Goal: Task Accomplishment & Management: Complete application form

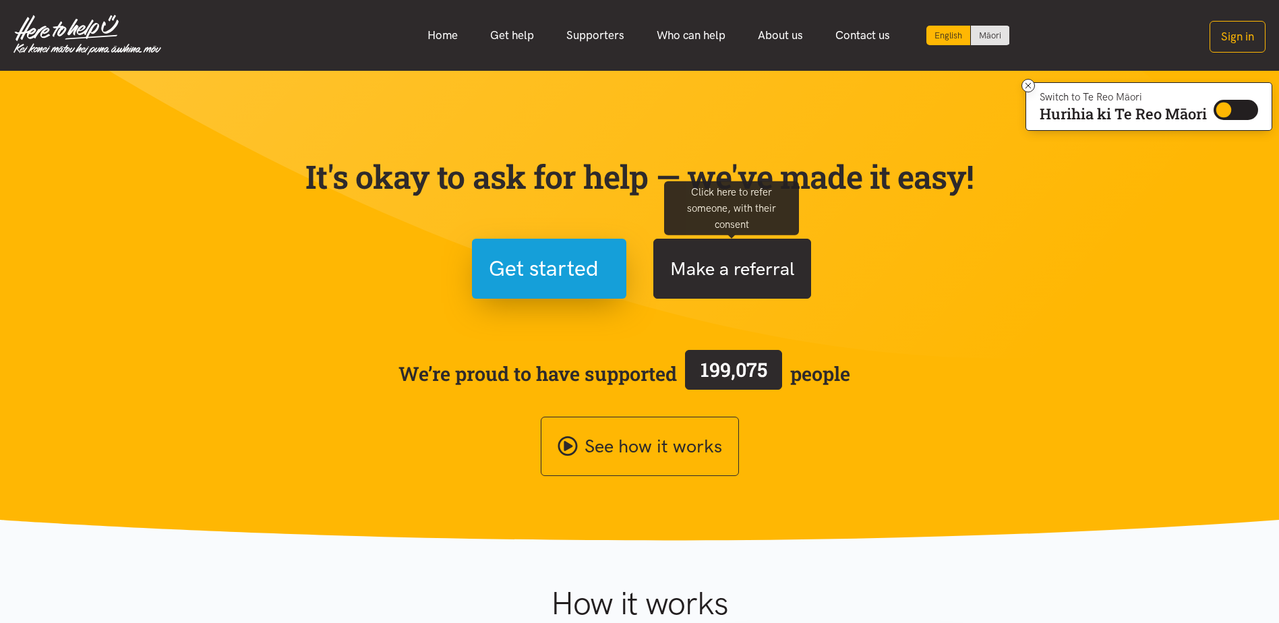
click at [726, 264] on button "Make a referral" at bounding box center [733, 269] width 158 height 60
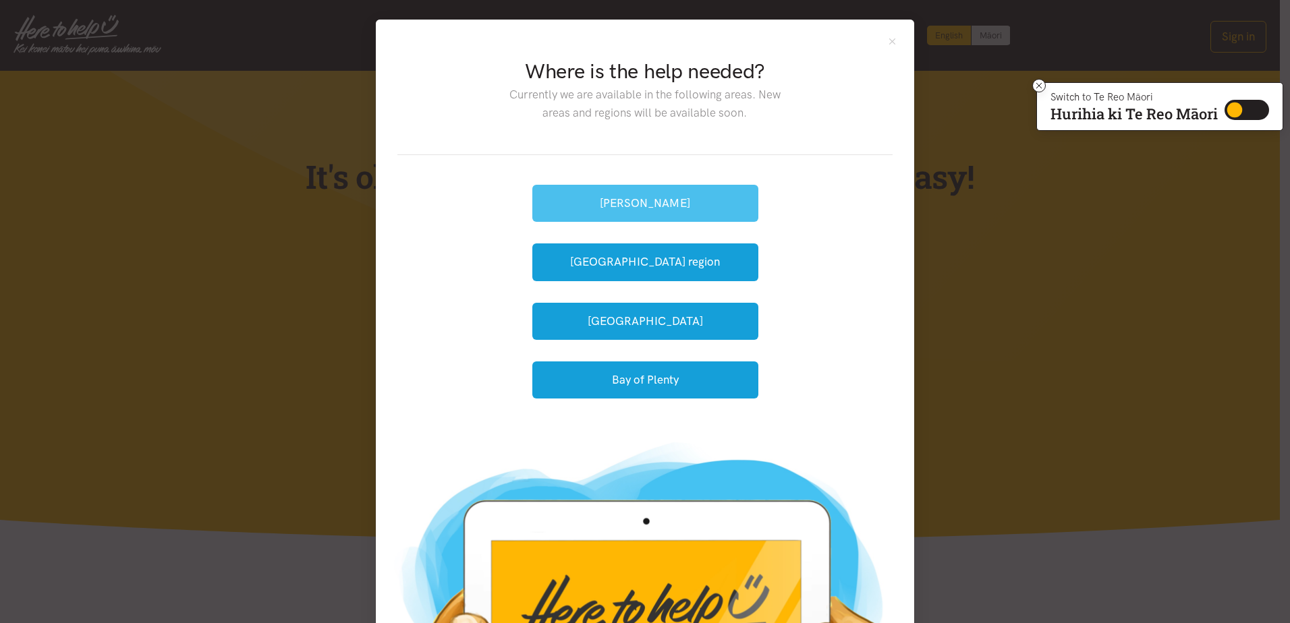
click at [671, 200] on button "[PERSON_NAME]" at bounding box center [645, 203] width 226 height 37
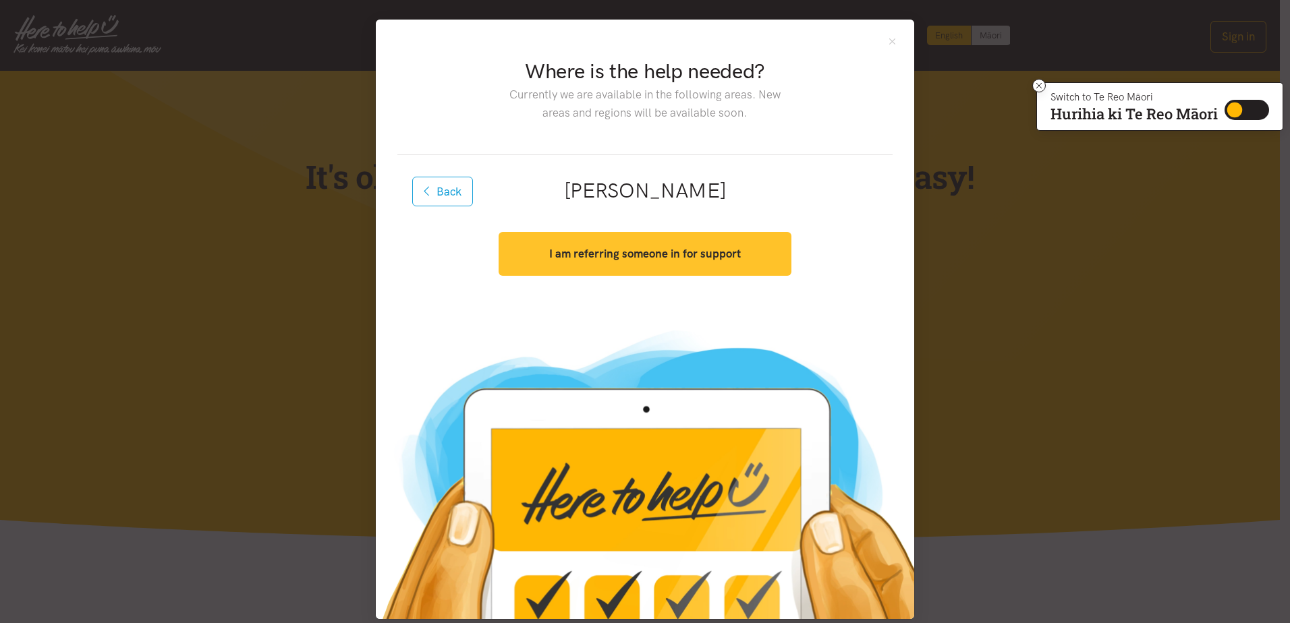
click at [680, 252] on strong "I am referring someone in for support" at bounding box center [645, 253] width 192 height 13
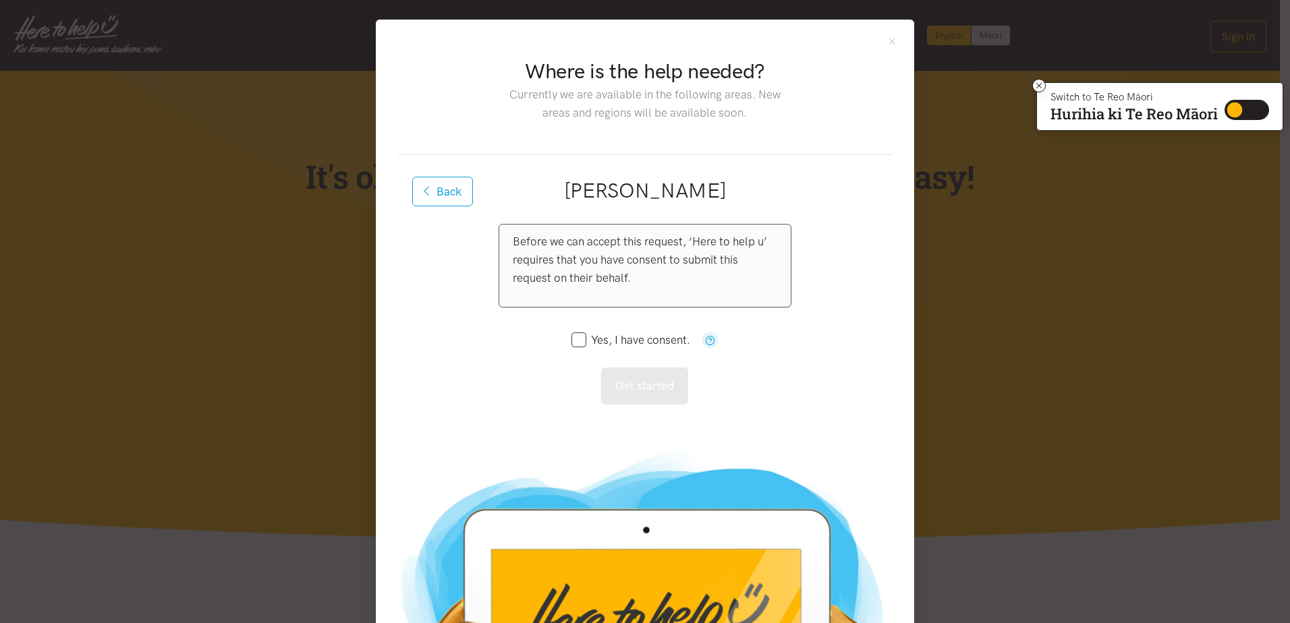
click at [575, 336] on input "Yes, I have consent." at bounding box center [630, 340] width 119 height 11
checkbox input "true"
click at [625, 378] on button "Get started" at bounding box center [644, 386] width 87 height 37
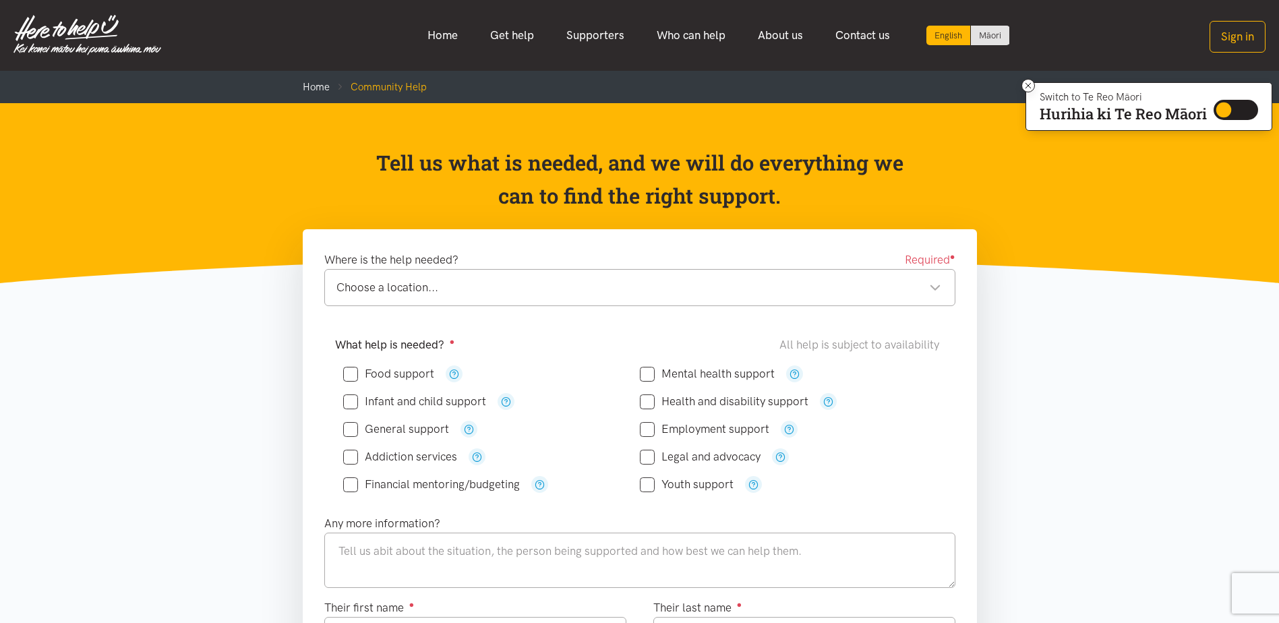
click at [352, 481] on input "Financial mentoring/budgeting" at bounding box center [431, 484] width 177 height 11
checkbox input "true"
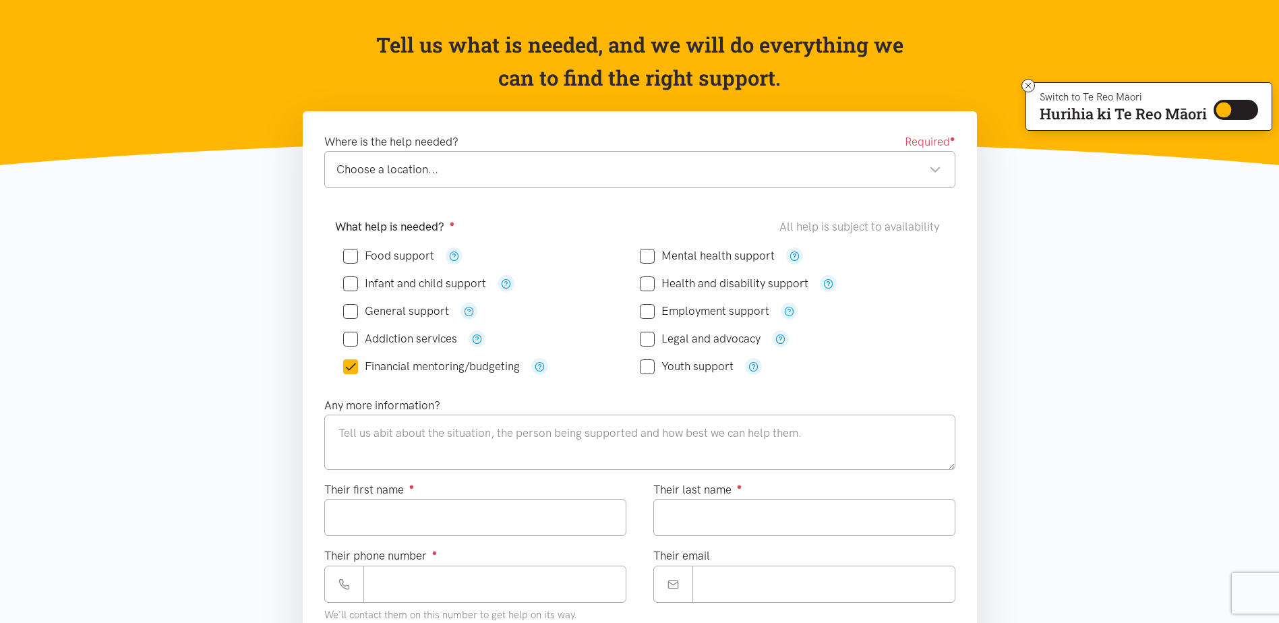
scroll to position [135, 0]
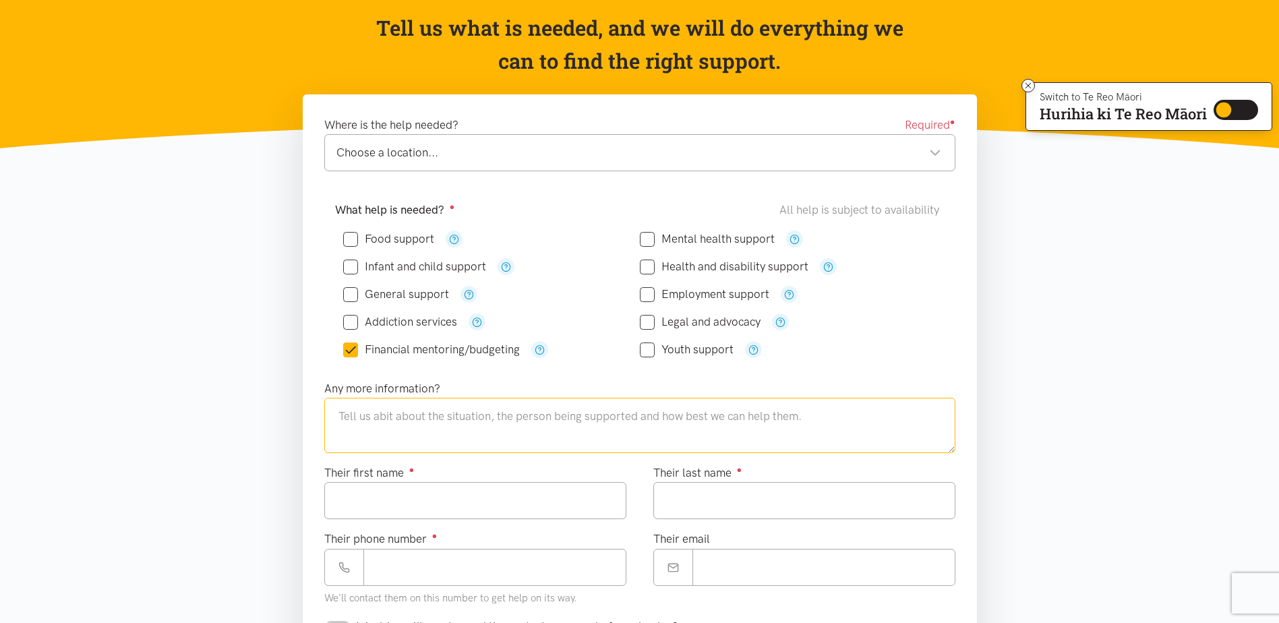
click at [433, 417] on textarea at bounding box center [639, 425] width 631 height 55
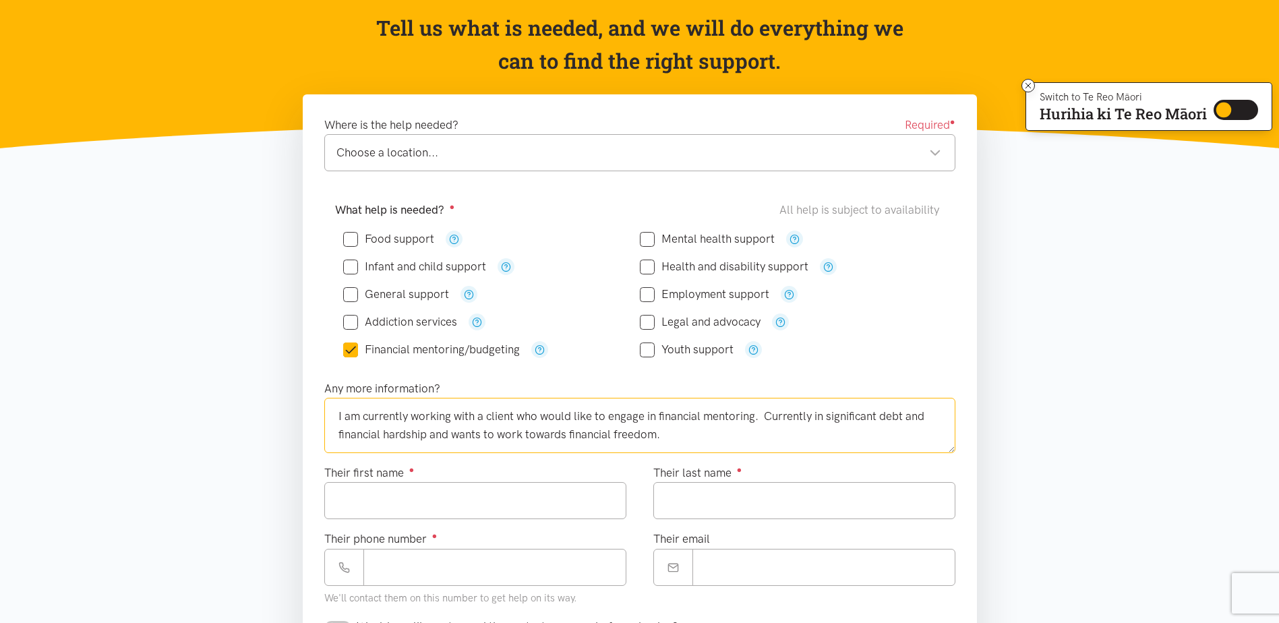
click at [666, 435] on textarea "I am currently working with a client who would like to engage in financial ment…" at bounding box center [639, 425] width 631 height 55
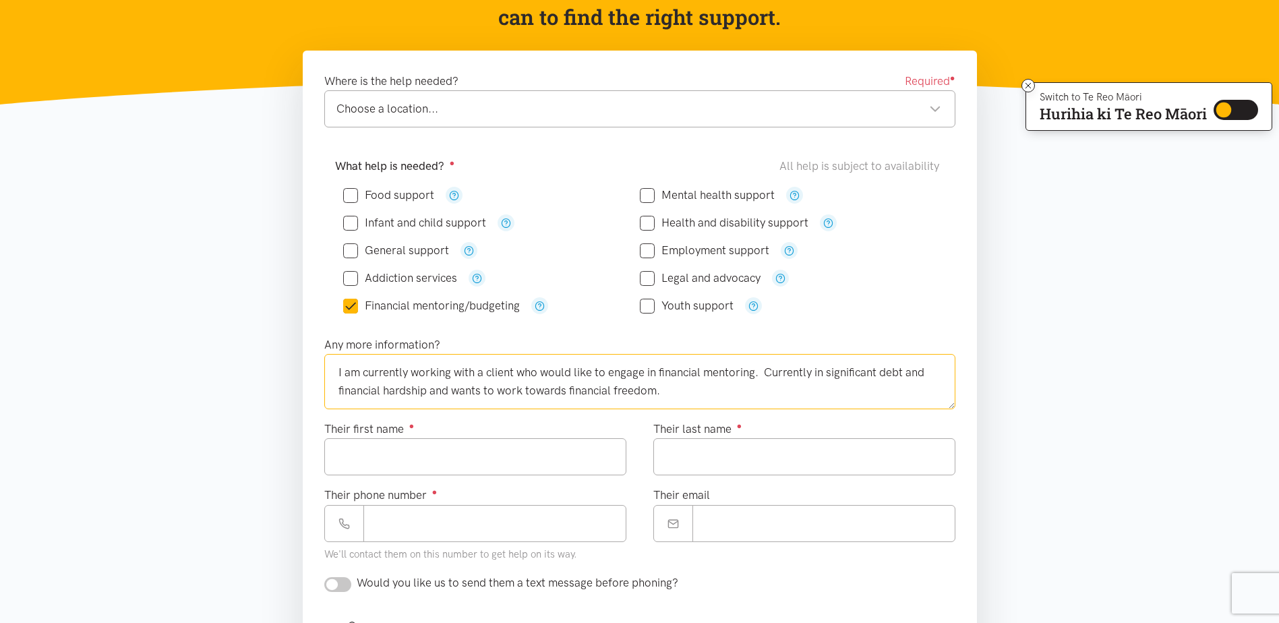
scroll to position [202, 0]
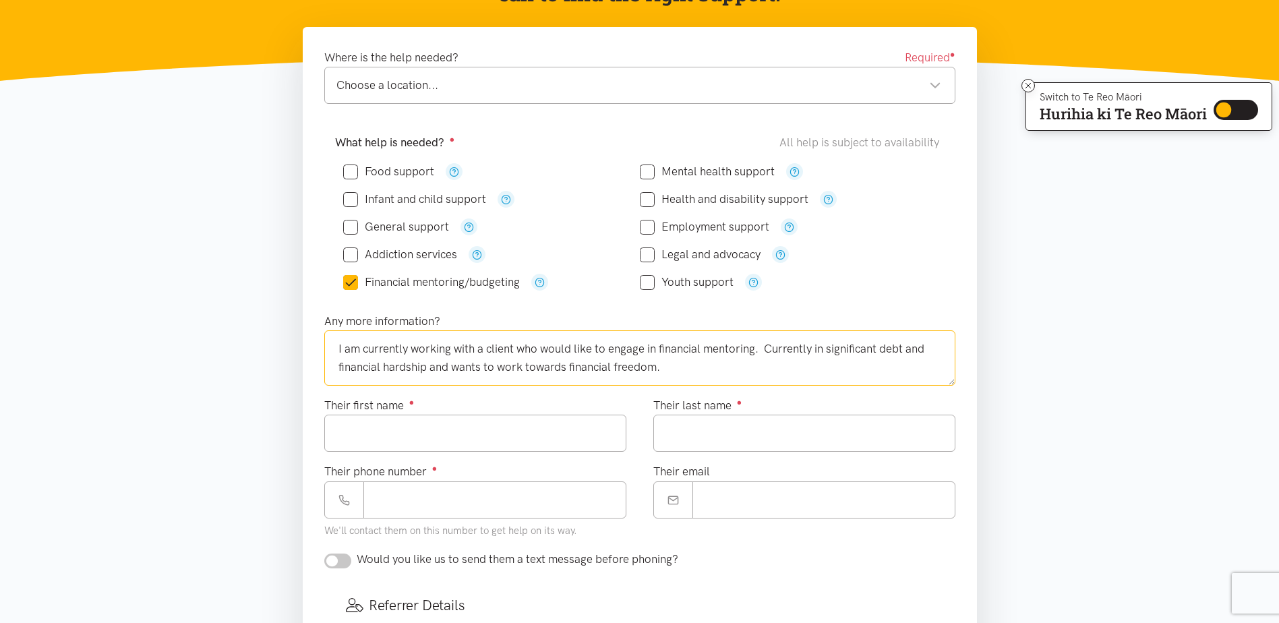
click at [695, 368] on textarea "I am currently working with a client who would like to engage in financial ment…" at bounding box center [639, 357] width 631 height 55
click at [695, 362] on textarea "I am currently working with a client who would like to engage in financial ment…" at bounding box center [639, 357] width 631 height 55
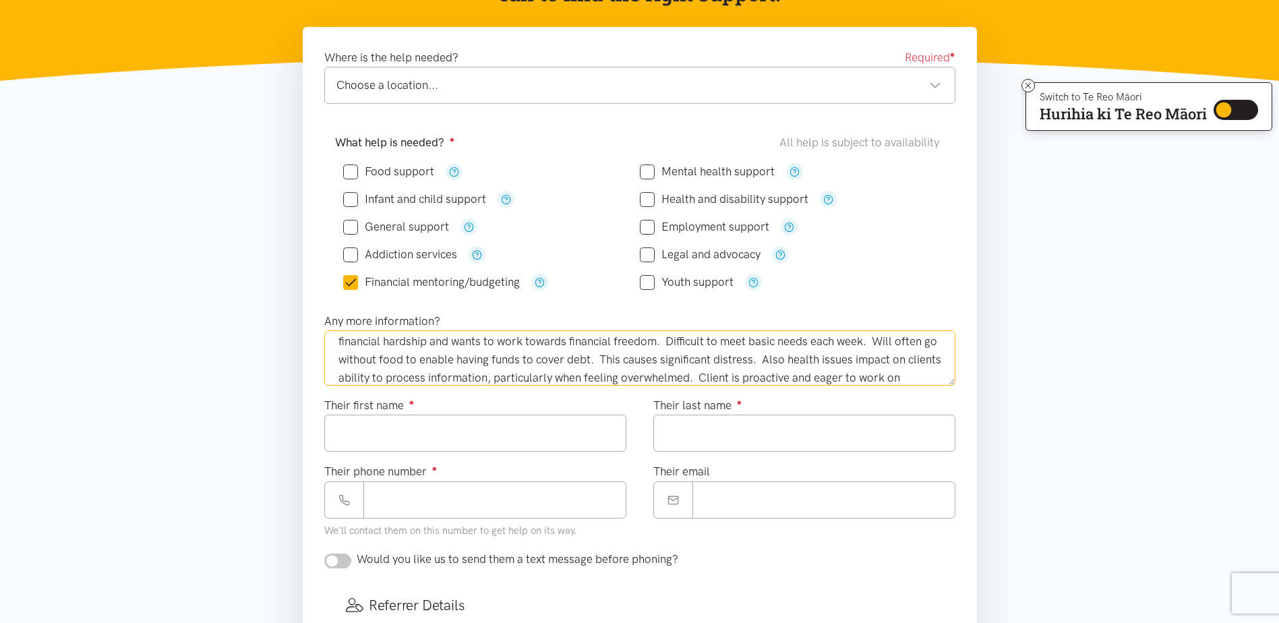
scroll to position [44, 0]
type textarea "I am currently working with a client who would like to engage in financial ment…"
click at [374, 434] on input "Their first name ●" at bounding box center [475, 433] width 302 height 37
type input "****"
type input "*******"
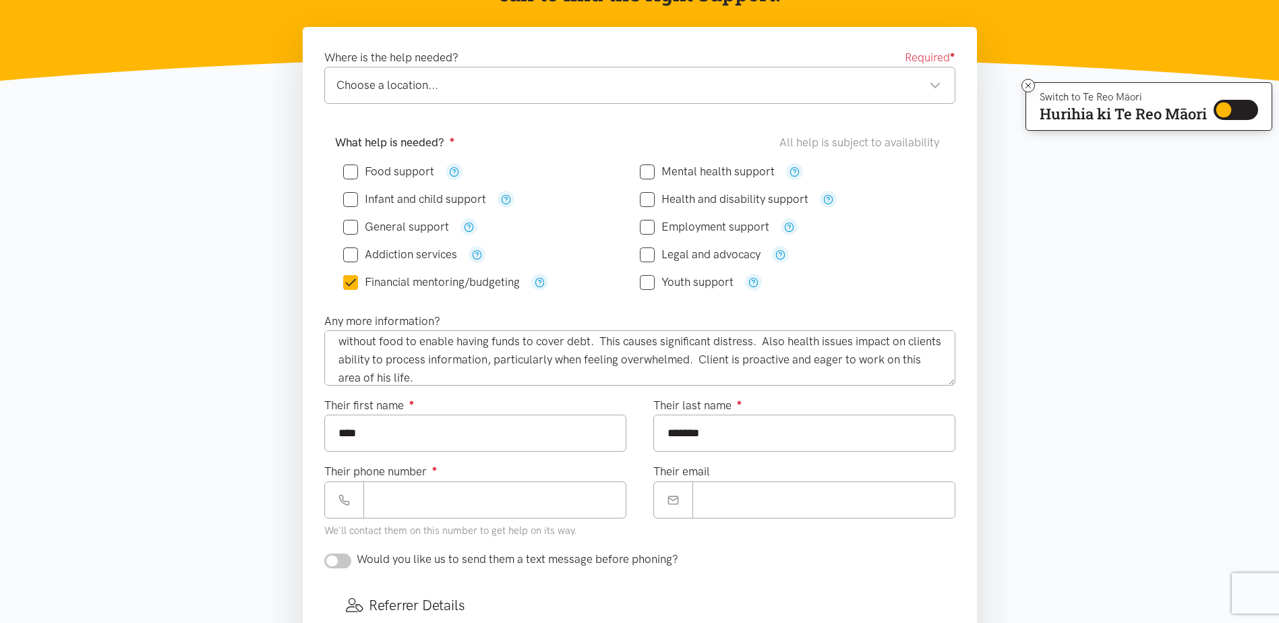
type input "**********"
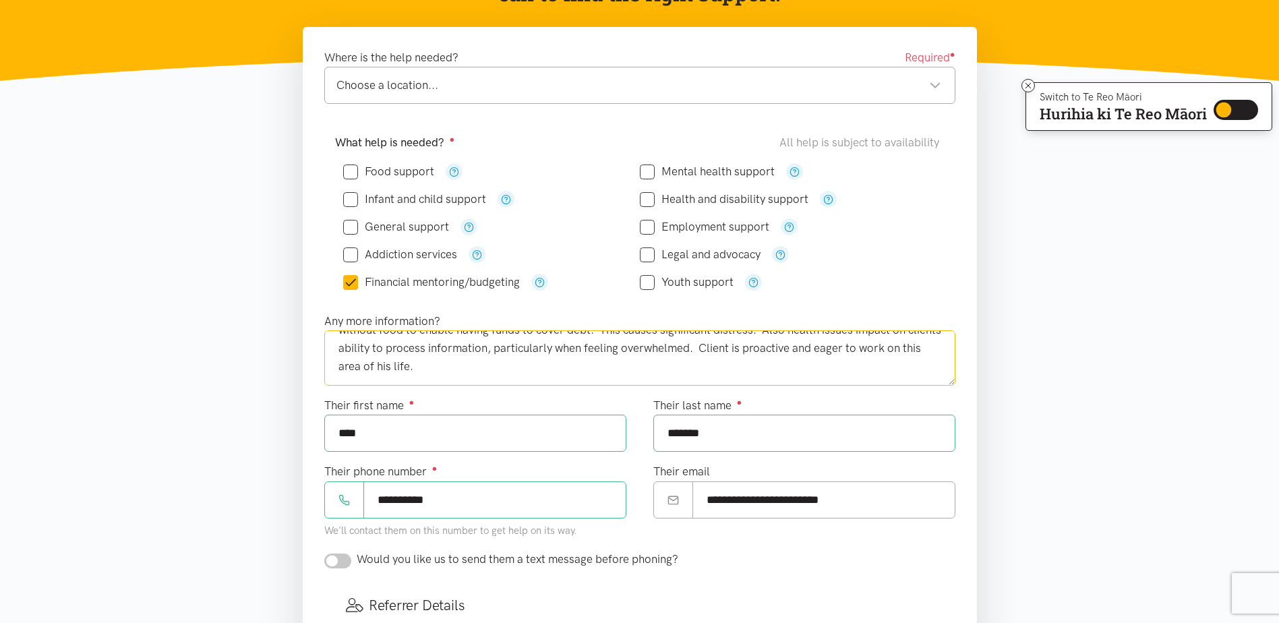
click at [523, 369] on textarea "I am currently working with a client who would like to engage in financial ment…" at bounding box center [639, 357] width 631 height 55
click at [471, 368] on textarea "I am currently working with a client who would like to engage in financial ment…" at bounding box center [639, 357] width 631 height 55
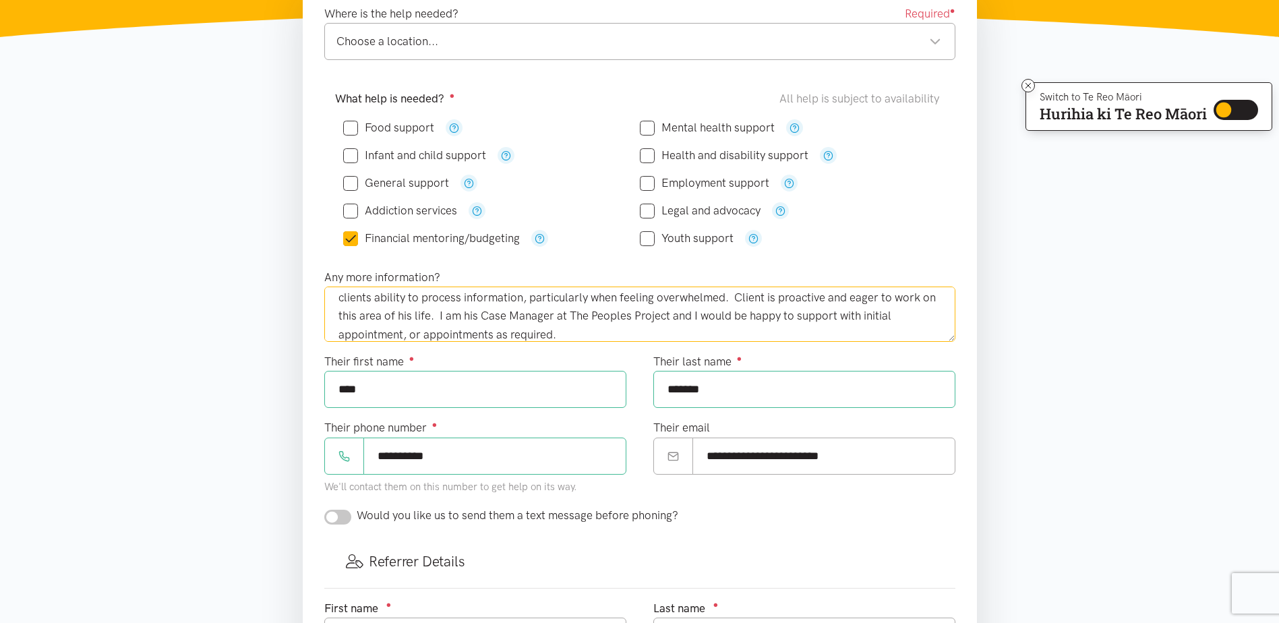
scroll to position [270, 0]
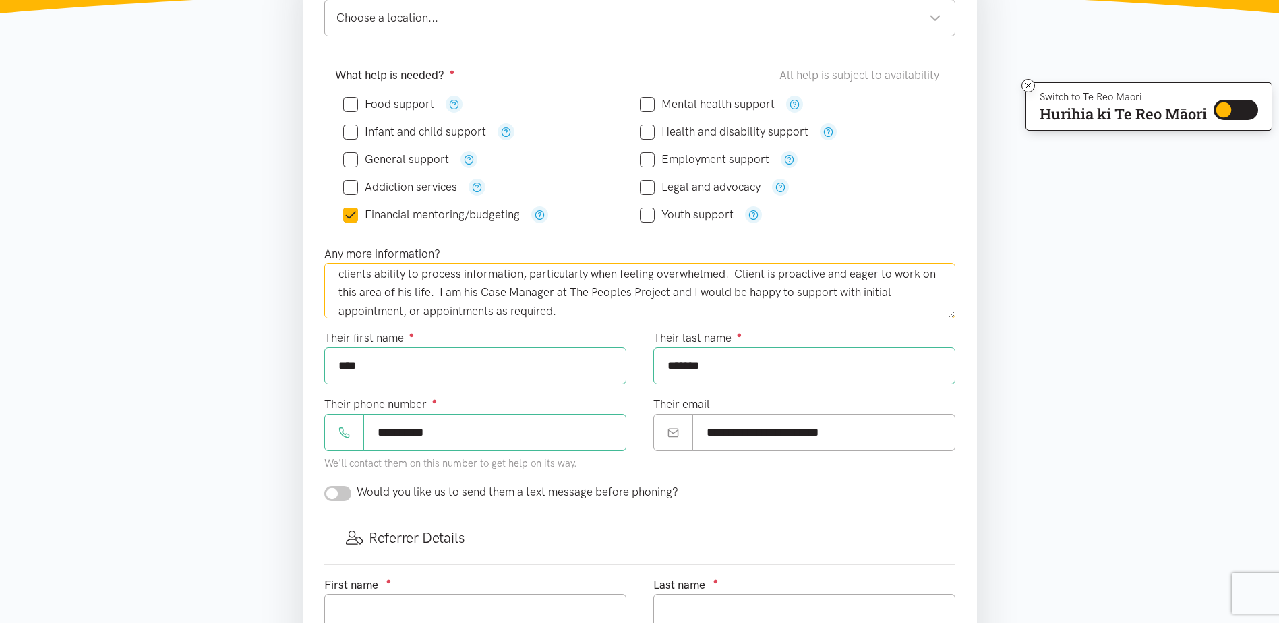
type textarea "I am currently working with a client who would like to engage in financial ment…"
click at [342, 493] on input "checkbox" at bounding box center [337, 493] width 27 height 15
checkbox input "true"
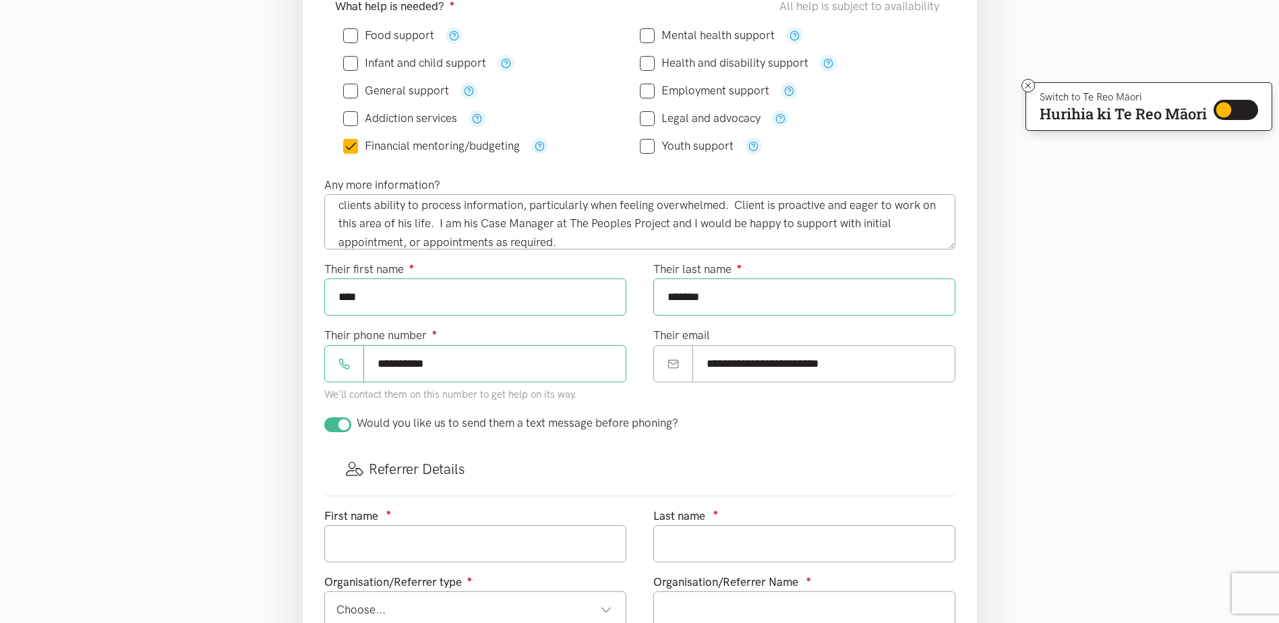
scroll to position [337, 0]
click at [573, 240] on textarea "I am currently working with a client who would like to engage in financial ment…" at bounding box center [639, 223] width 631 height 55
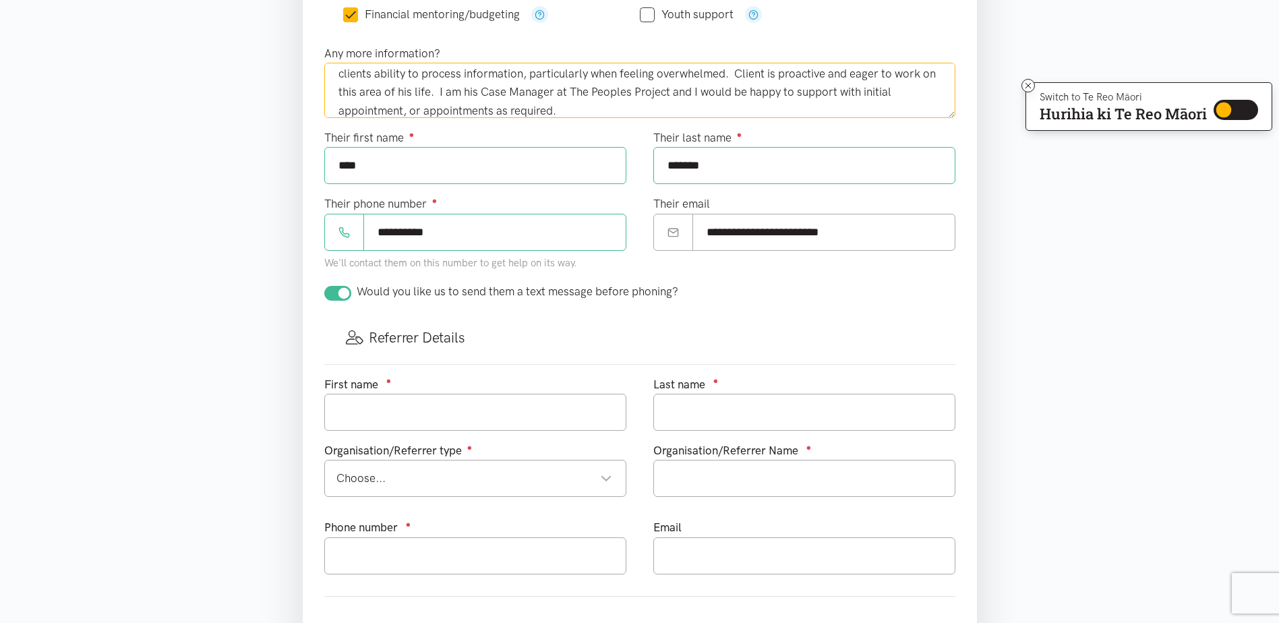
scroll to position [472, 0]
type textarea "I am currently working with a client who would like to engage in financial ment…"
click at [437, 420] on input "text" at bounding box center [475, 410] width 302 height 37
type input "[PERSON_NAME]"
click at [682, 414] on input "text" at bounding box center [805, 410] width 302 height 37
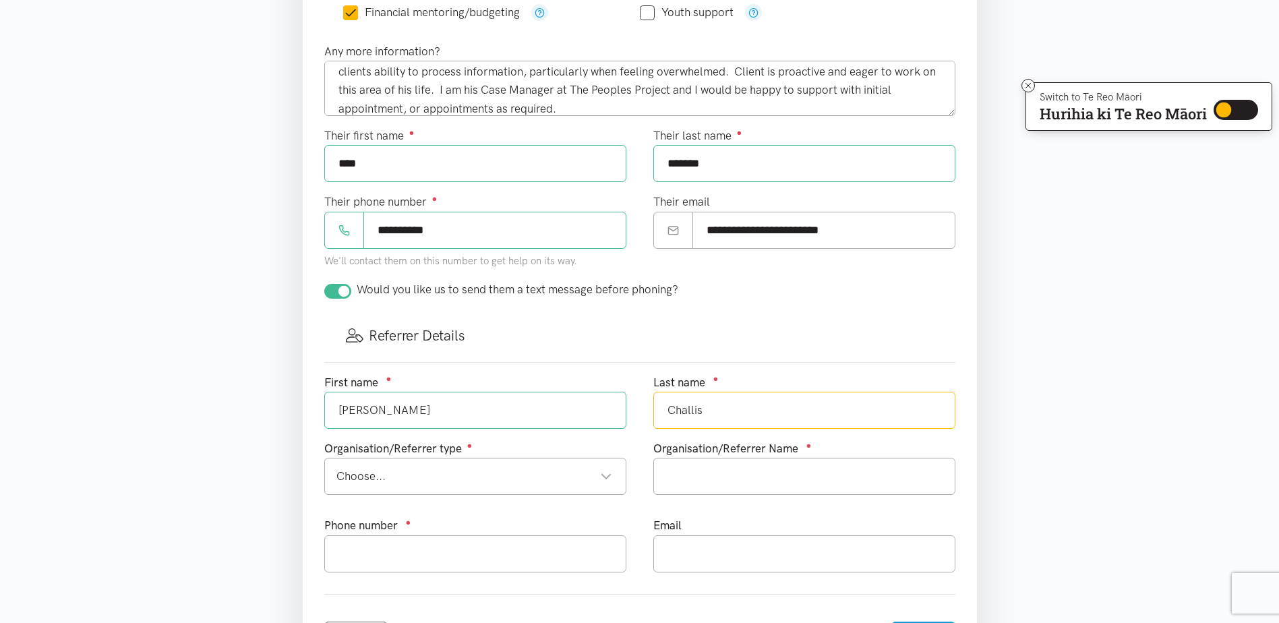
click at [410, 478] on div "Choose..." at bounding box center [475, 476] width 276 height 18
type input "Challis"
click at [745, 479] on input "text" at bounding box center [805, 476] width 302 height 37
type input "The Peoples Project"
click at [360, 547] on input "text" at bounding box center [475, 554] width 302 height 37
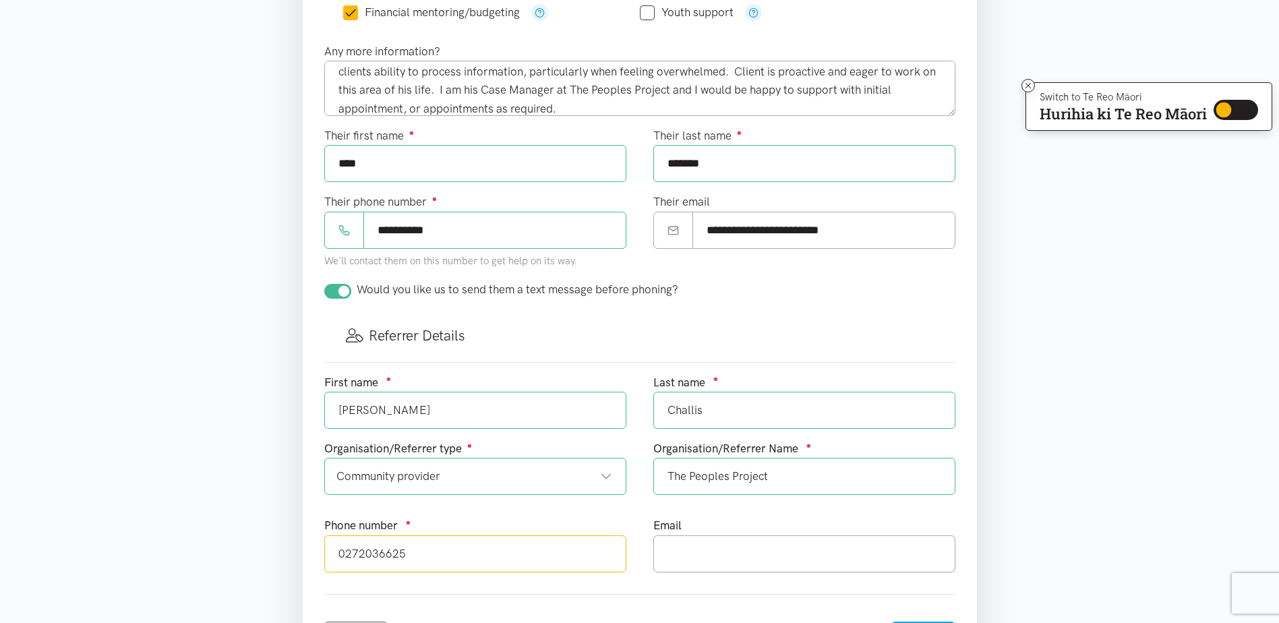
type input "0272036625"
drag, startPoint x: 739, startPoint y: 554, endPoint x: 755, endPoint y: 544, distance: 18.2
click at [739, 554] on input "text" at bounding box center [805, 554] width 302 height 37
type input "[PERSON_NAME][EMAIL_ADDRESS][PERSON_NAME][DOMAIN_NAME]"
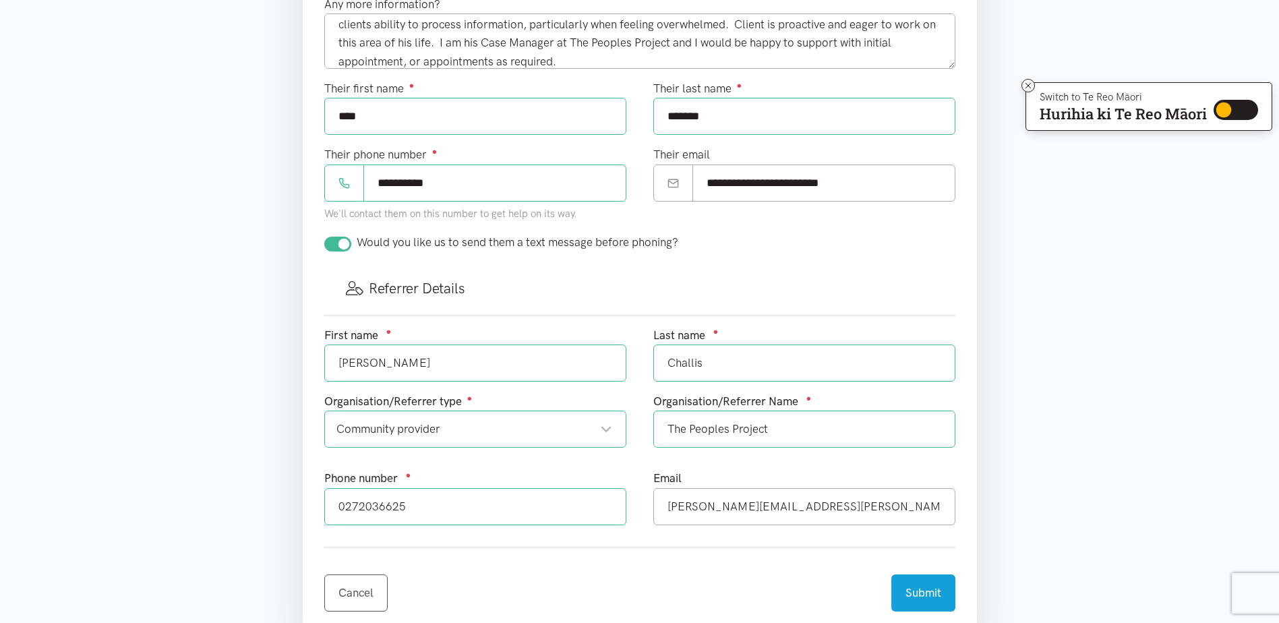
scroll to position [607, 0]
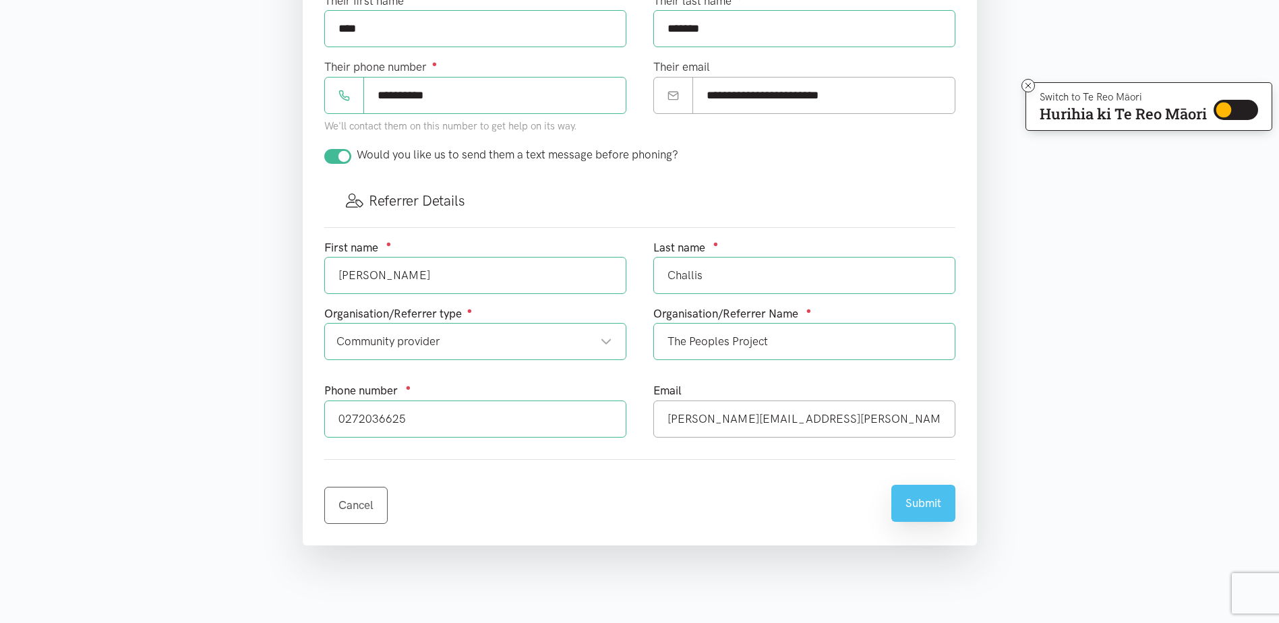
click at [933, 500] on button "Submit" at bounding box center [924, 503] width 64 height 37
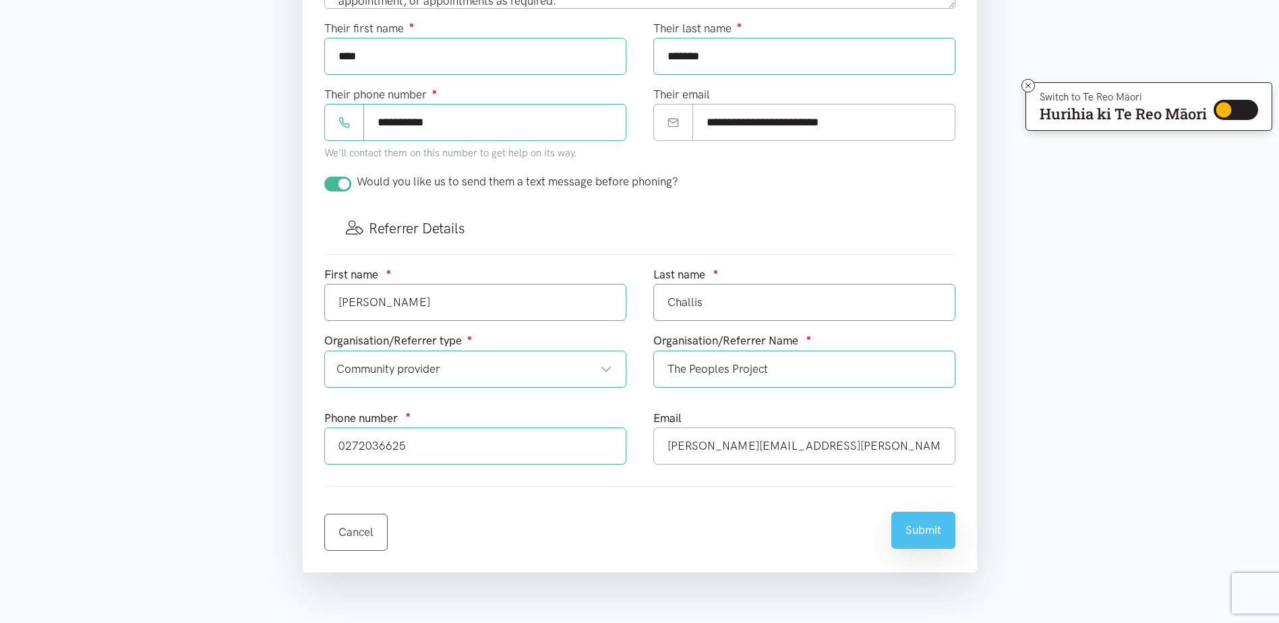
click at [916, 527] on button "Submit" at bounding box center [924, 530] width 64 height 37
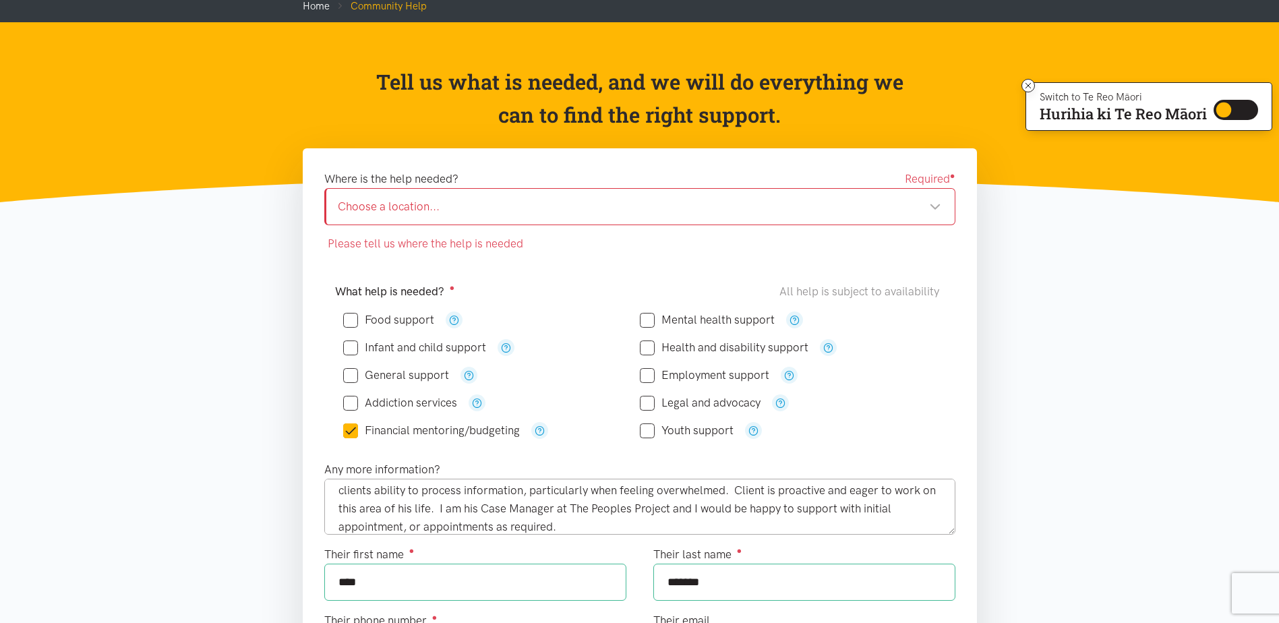
scroll to position [67, 0]
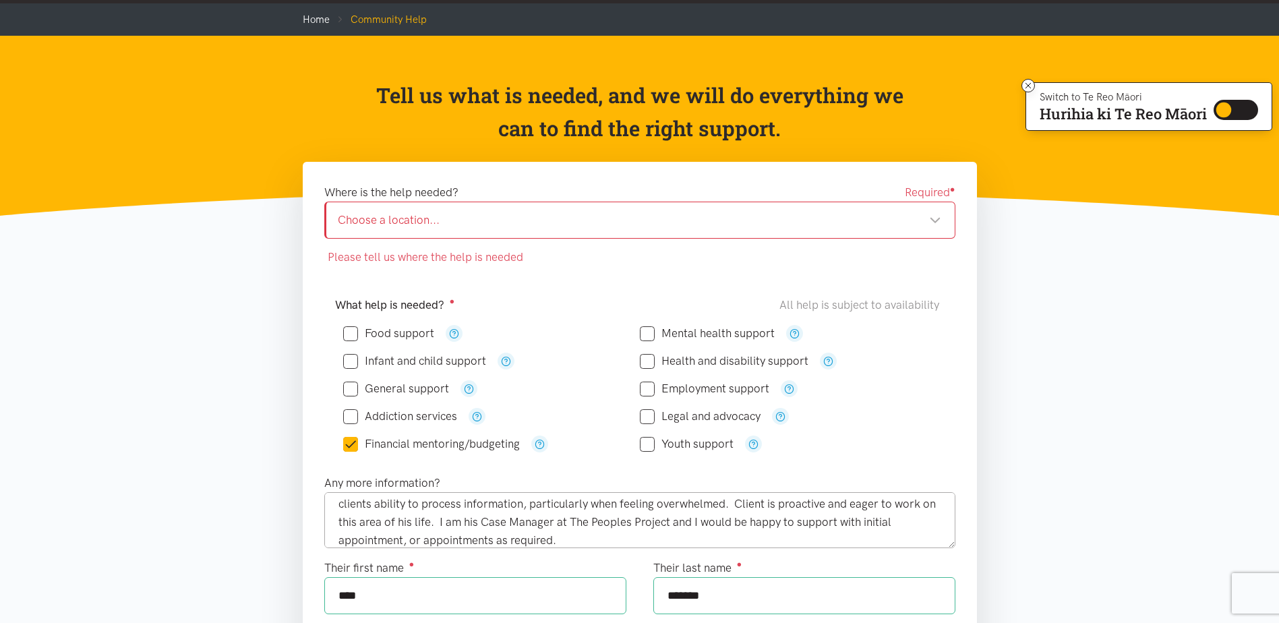
drag, startPoint x: 935, startPoint y: 213, endPoint x: 910, endPoint y: 223, distance: 27.6
click at [935, 213] on div "Choose a location..." at bounding box center [640, 220] width 604 height 18
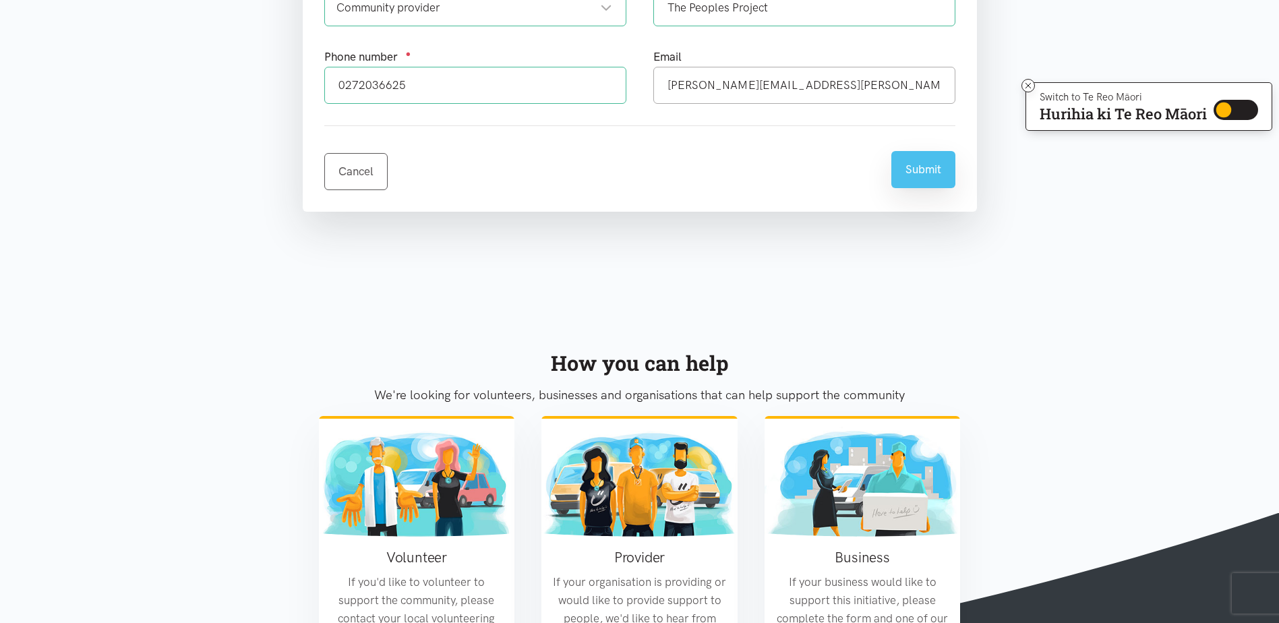
scroll to position [944, 0]
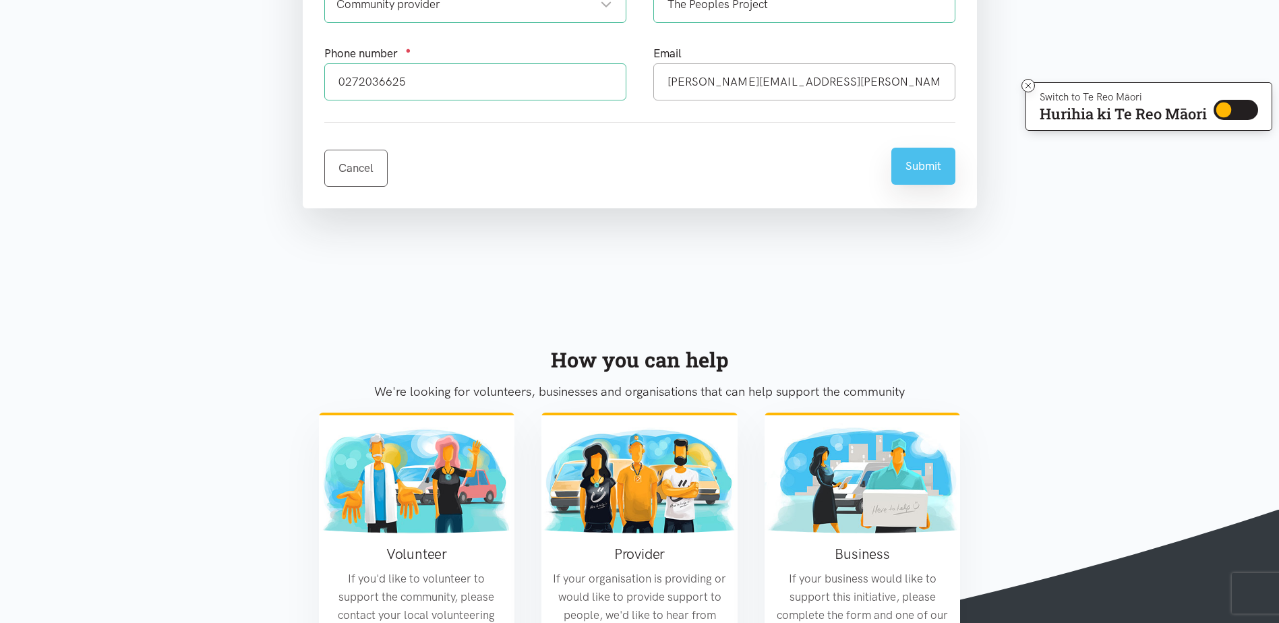
click at [928, 166] on button "Submit" at bounding box center [924, 166] width 64 height 37
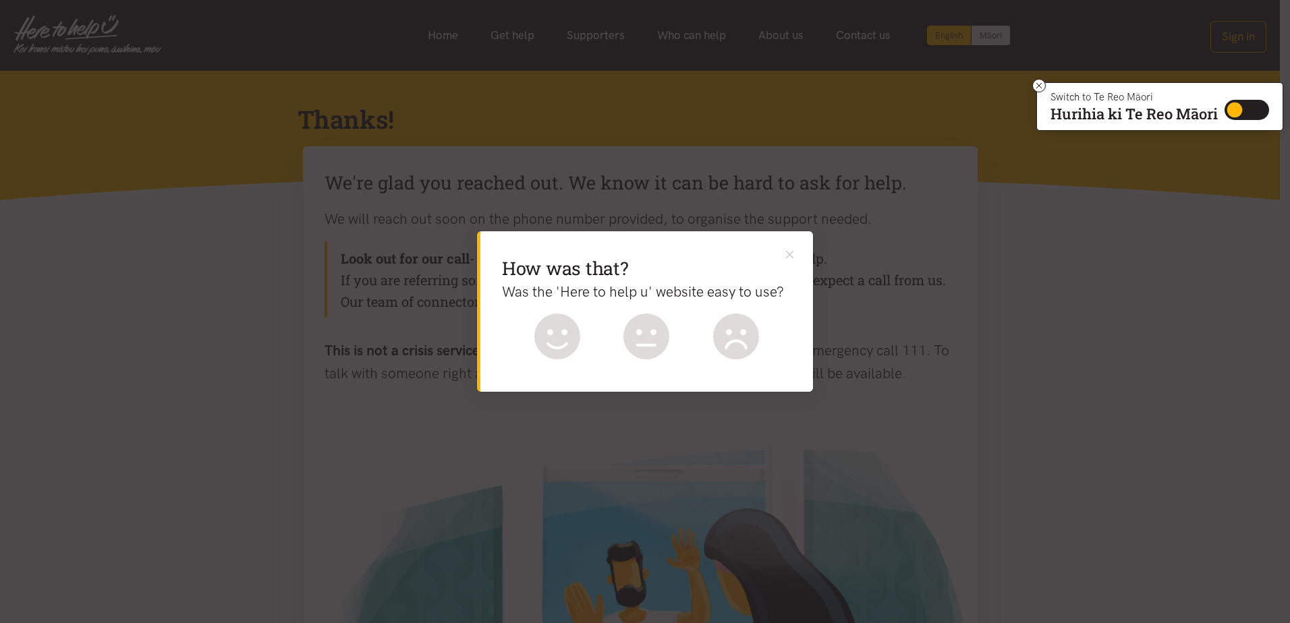
click at [560, 329] on icon at bounding box center [557, 337] width 46 height 46
